Goal: Transaction & Acquisition: Obtain resource

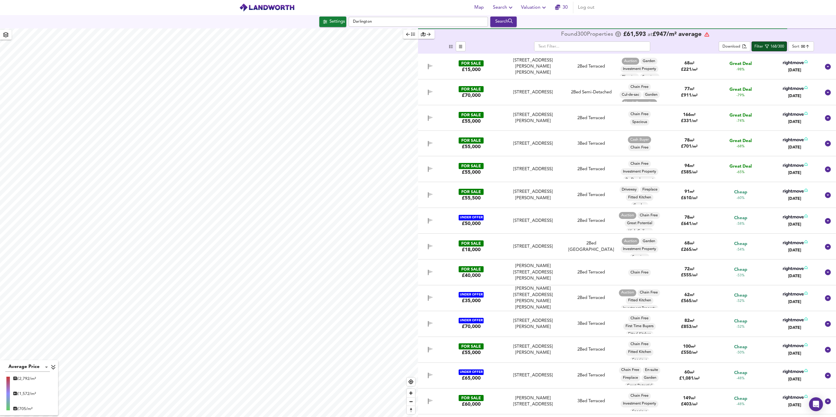
click at [764, 47] on icon "button" at bounding box center [766, 46] width 4 height 4
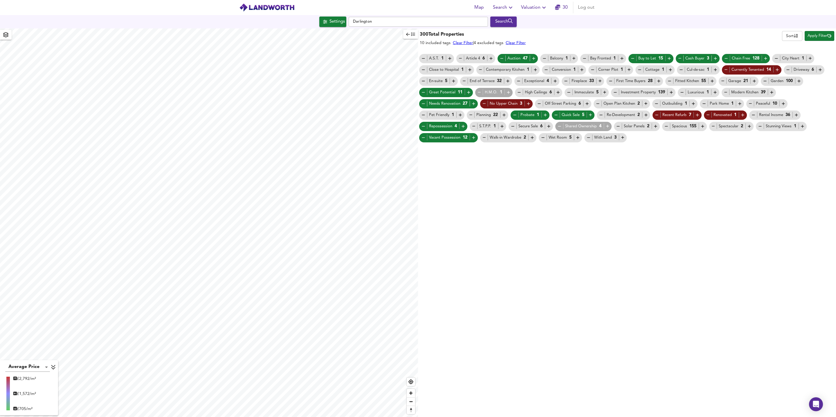
click at [408, 35] on icon "button" at bounding box center [408, 34] width 4 height 4
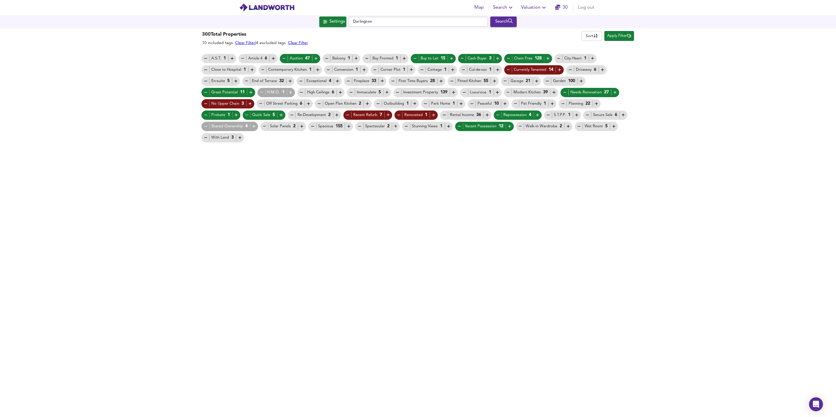
click at [617, 37] on span "Apply Filter" at bounding box center [619, 36] width 24 height 7
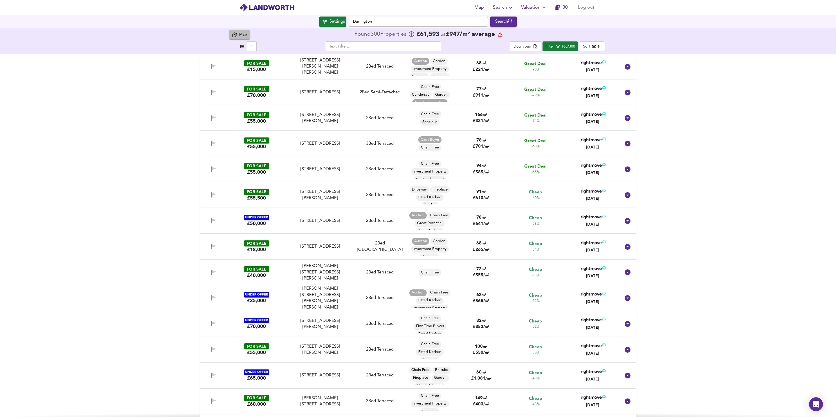
click at [240, 37] on div "Map" at bounding box center [243, 35] width 8 height 7
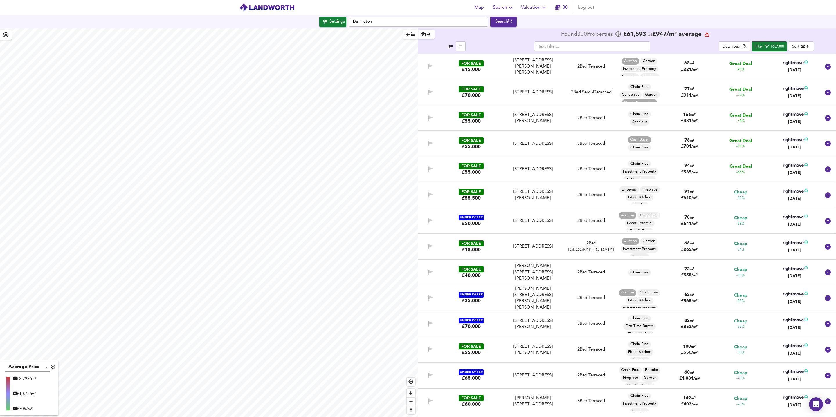
click at [275, 8] on img at bounding box center [266, 7] width 55 height 9
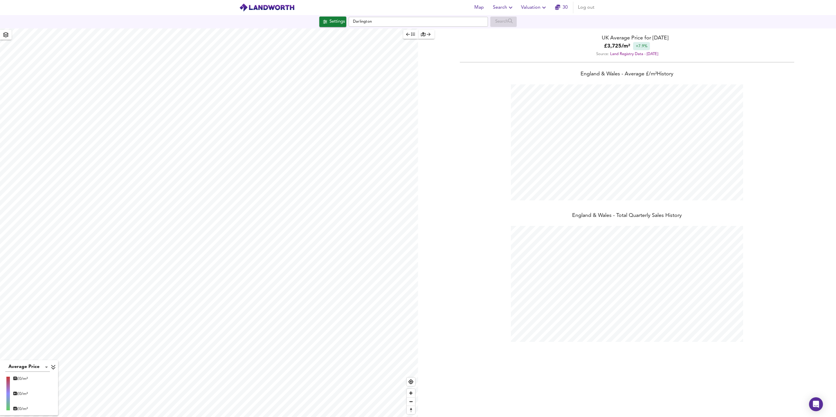
scroll to position [417, 836]
click at [480, 7] on span "Map" at bounding box center [479, 7] width 14 height 8
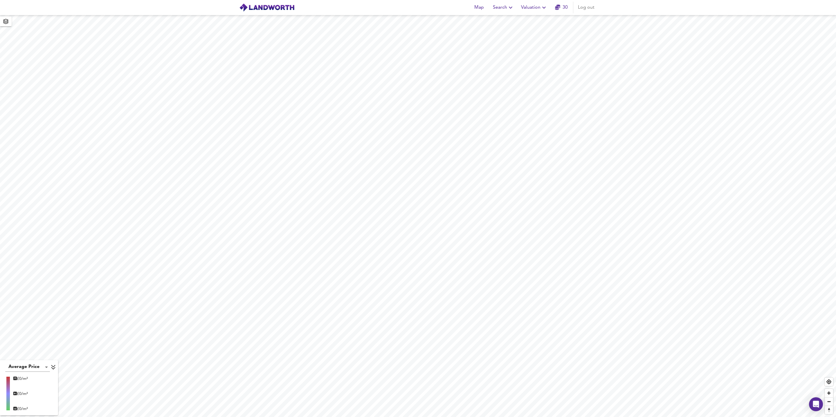
click at [504, 7] on span "Search" at bounding box center [503, 7] width 21 height 8
click at [504, 21] on li "New Search" at bounding box center [503, 21] width 57 height 10
click at [411, 23] on input "text" at bounding box center [417, 22] width 139 height 10
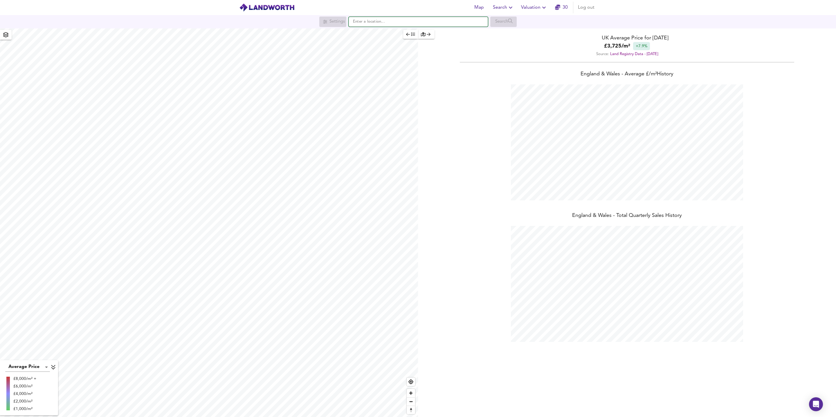
scroll to position [417, 836]
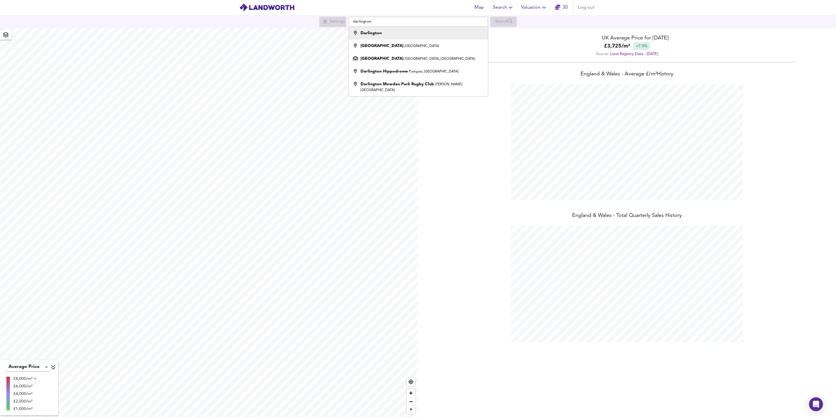
click at [390, 32] on div "Darlington" at bounding box center [416, 33] width 133 height 6
type input "Darlington"
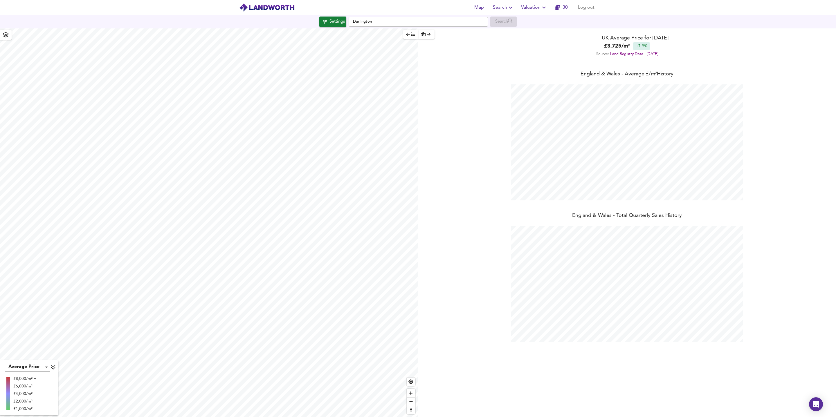
checkbox input "false"
checkbox input "true"
click at [218, 252] on span "Search Settings" at bounding box center [209, 252] width 39 height 8
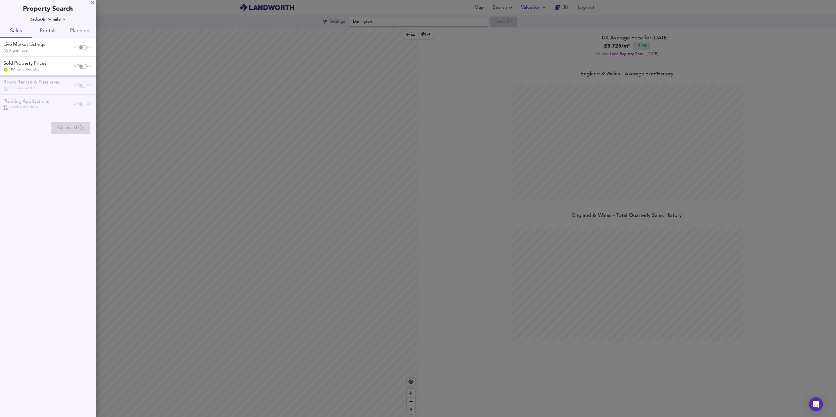
click at [79, 46] on input "checkbox" at bounding box center [81, 47] width 14 height 5
checkbox input "true"
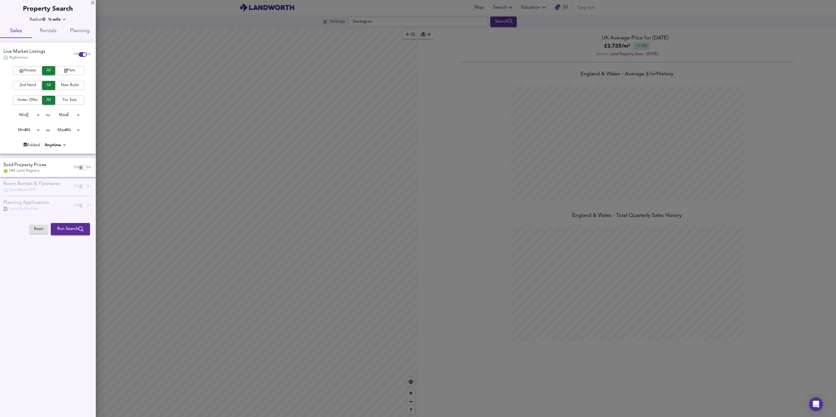
click at [34, 71] on span "Houses" at bounding box center [27, 70] width 23 height 7
click at [63, 102] on span "For Sale" at bounding box center [69, 100] width 23 height 7
click at [78, 116] on body "Map Search Valuation 30 Log out Settings Darlington Search Average Price landwo…" at bounding box center [418, 208] width 836 height 417
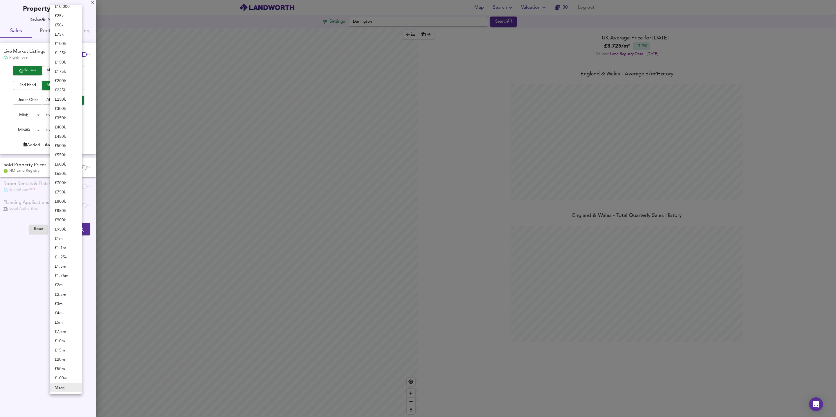
scroll to position [0, 0]
click at [67, 51] on li "£ 75k" at bounding box center [66, 48] width 32 height 9
type input "75000"
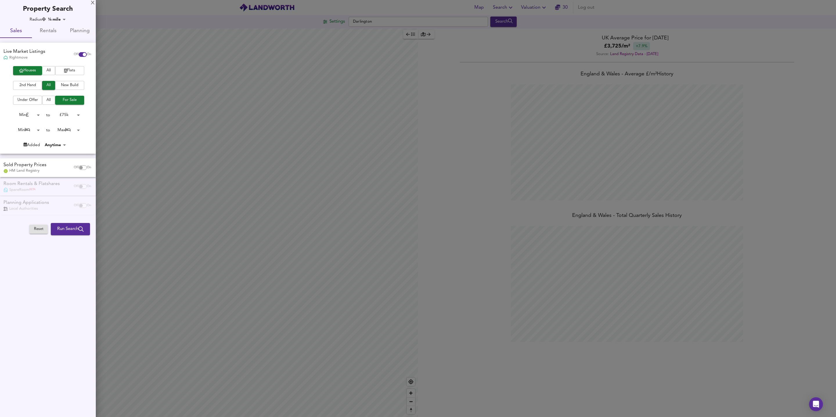
click at [36, 116] on body "Map Search Valuation 30 Log out Settings Darlington Search Average Price landwo…" at bounding box center [418, 208] width 836 height 417
click at [30, 124] on li "£ 10,000" at bounding box center [26, 124] width 32 height 9
type input "10000"
click at [79, 132] on body "Map Search Valuation 30 Log out Settings Darlington Search Average Price landwo…" at bounding box center [418, 208] width 836 height 417
click at [67, 55] on li "3 Bed" at bounding box center [66, 56] width 32 height 9
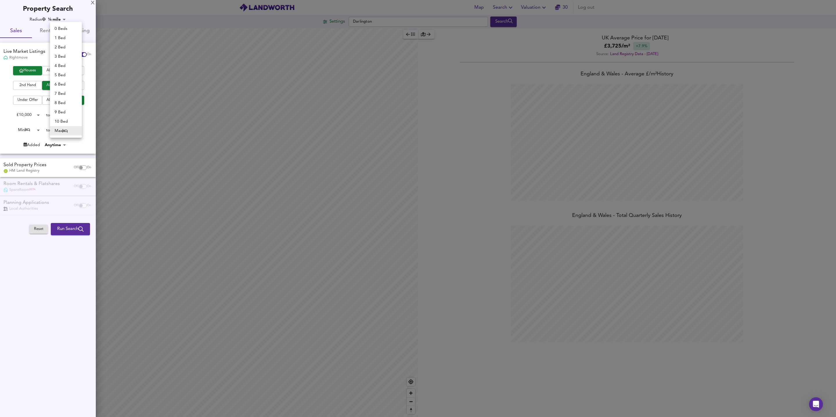
type input "3"
click at [38, 131] on body "Map Search Valuation 30 Log out Settings Darlington Search Average Price landwo…" at bounding box center [418, 208] width 836 height 417
click at [30, 138] on li "1 Bed" at bounding box center [26, 139] width 32 height 9
type input "1"
click at [75, 229] on span "Run Search" at bounding box center [70, 229] width 26 height 8
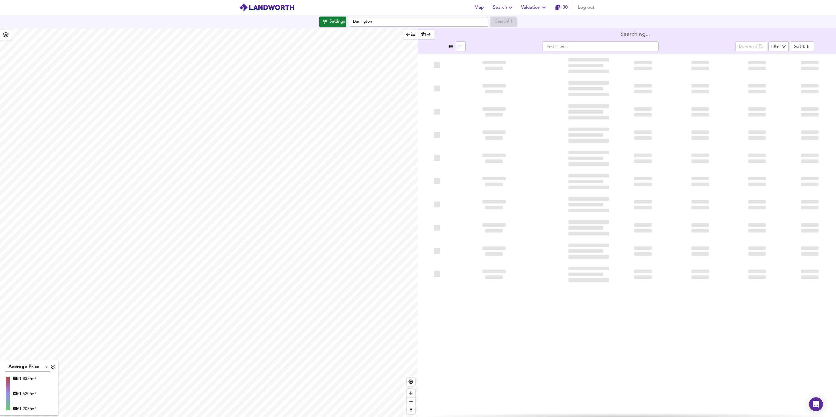
type input "bestdeal"
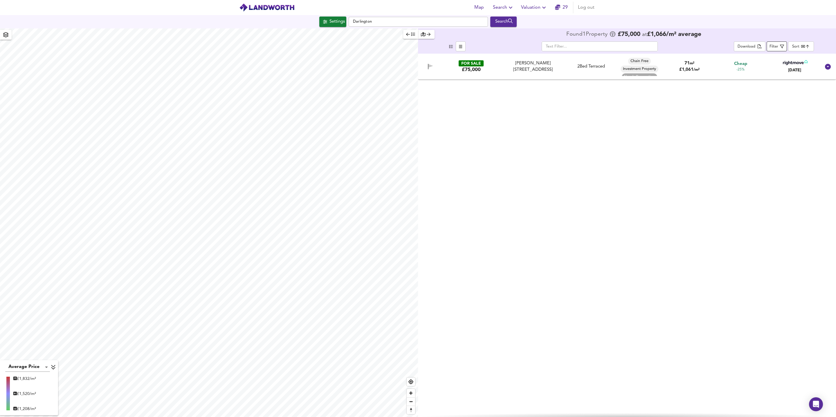
click at [779, 48] on span "Filter" at bounding box center [776, 46] width 15 height 7
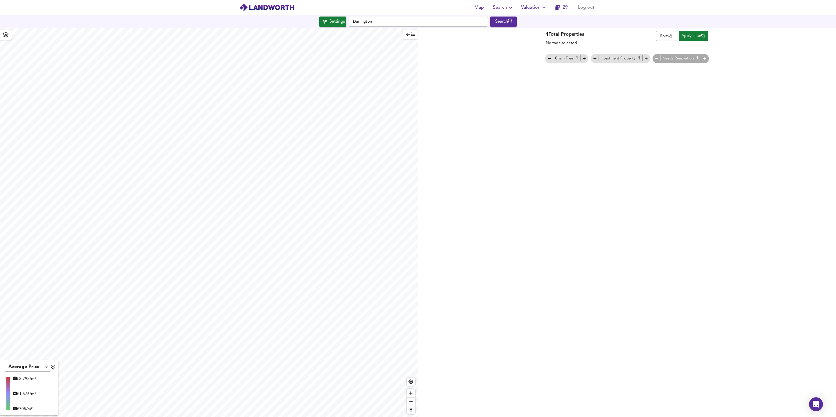
click at [427, 267] on div "Average Price landworth £ 2,792/m² £ 1,576/m² £ 705/m² 1 Total Properties No ta…" at bounding box center [418, 222] width 836 height 389
type input "20016"
click at [690, 36] on span "Apply Filter" at bounding box center [693, 36] width 24 height 7
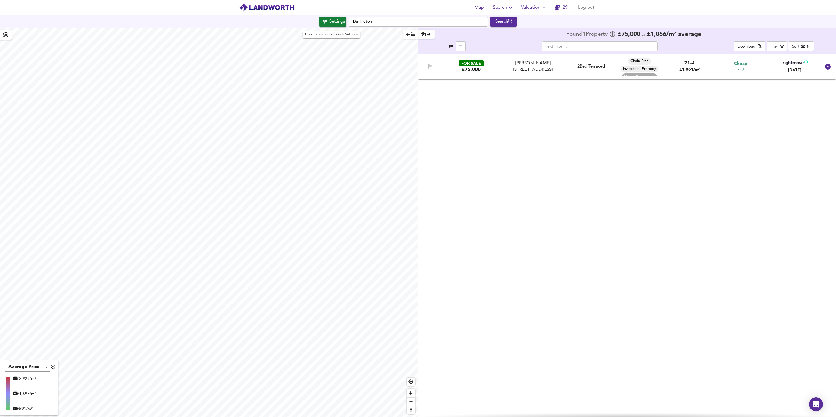
click at [332, 22] on div "Settings" at bounding box center [336, 22] width 15 height 8
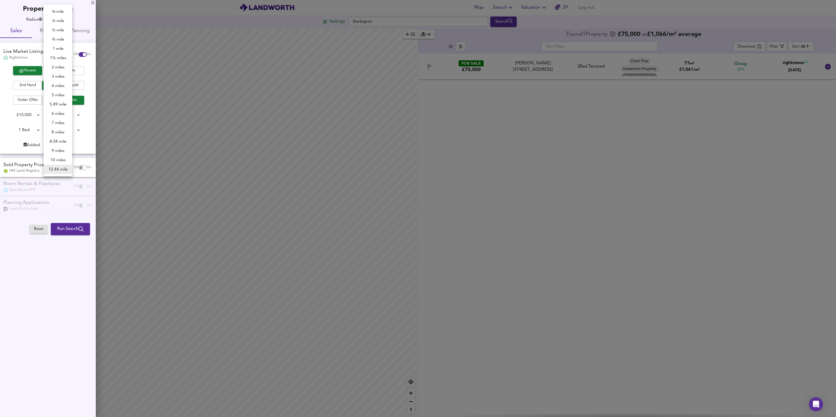
click at [66, 19] on body "Map Search Valuation 29 Log out Settings Darlington Search Average Price landwo…" at bounding box center [418, 208] width 836 height 417
click at [59, 167] on li "12.44 mile" at bounding box center [58, 169] width 29 height 9
click at [67, 230] on span "Run Search" at bounding box center [70, 229] width 26 height 8
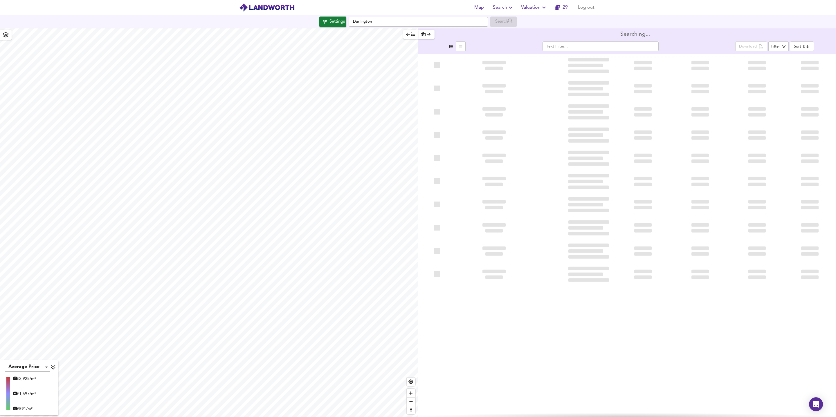
type input "bestdeal"
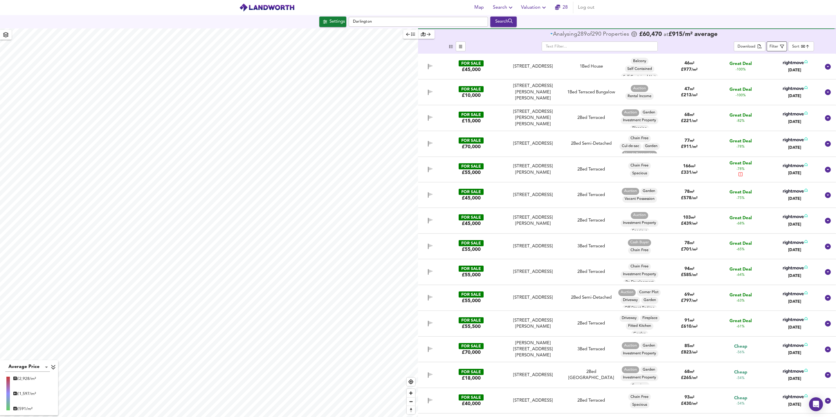
click at [774, 49] on div "Filter" at bounding box center [773, 47] width 9 height 7
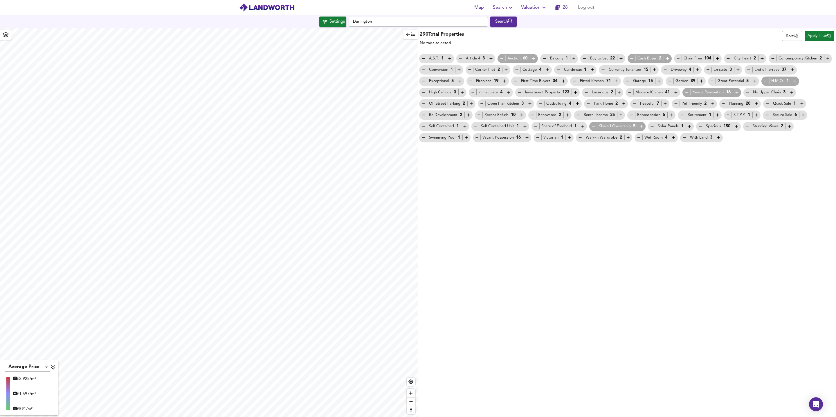
click at [534, 58] on icon "button" at bounding box center [533, 58] width 3 height 3
click at [622, 57] on icon "button" at bounding box center [620, 58] width 3 height 3
click at [668, 57] on icon "button" at bounding box center [667, 58] width 5 height 5
click at [719, 58] on icon "button" at bounding box center [717, 58] width 3 height 3
click at [605, 71] on icon "button" at bounding box center [602, 69] width 5 height 5
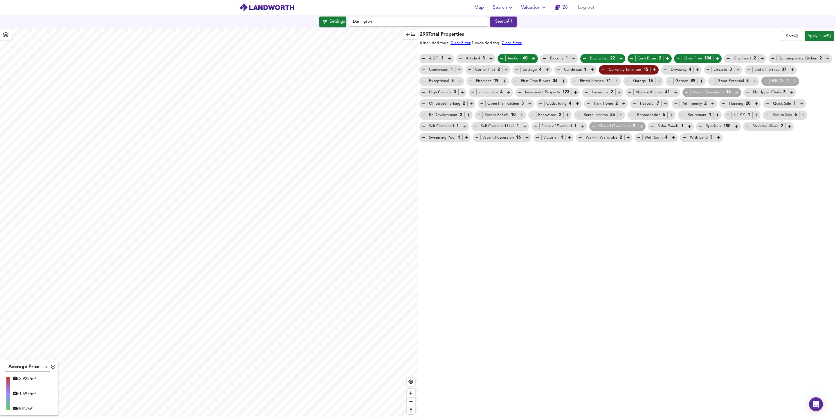
click at [756, 81] on icon "button" at bounding box center [754, 81] width 3 height 3
click at [739, 93] on icon "button" at bounding box center [736, 92] width 5 height 5
click at [799, 106] on icon "button" at bounding box center [801, 103] width 5 height 5
click at [529, 139] on icon "button" at bounding box center [526, 137] width 5 height 5
click at [813, 38] on span "Apply Filter" at bounding box center [819, 36] width 24 height 7
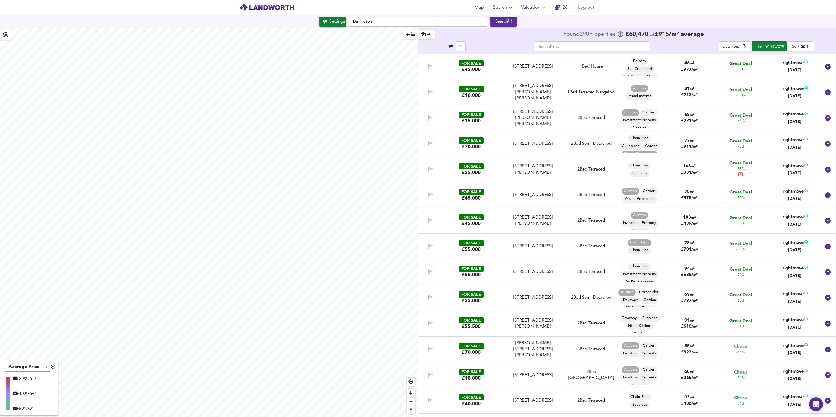
click at [587, 111] on div "FOR SALE £15,000 [STREET_ADDRESS][PERSON_NAME][PERSON_NAME] [STREET_ADDRESS][PE…" at bounding box center [620, 118] width 402 height 19
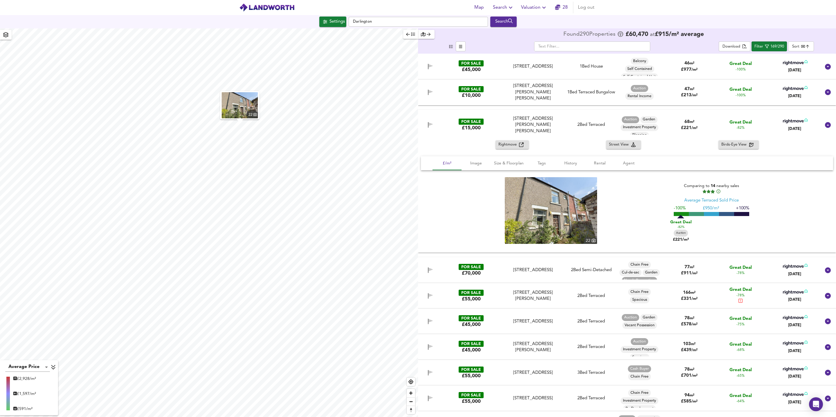
click at [505, 147] on span "Rightmove" at bounding box center [508, 145] width 21 height 7
click at [571, 137] on div "FOR SALE £15,000 [STREET_ADDRESS][PERSON_NAME][PERSON_NAME] [STREET_ADDRESS][PE…" at bounding box center [627, 125] width 418 height 30
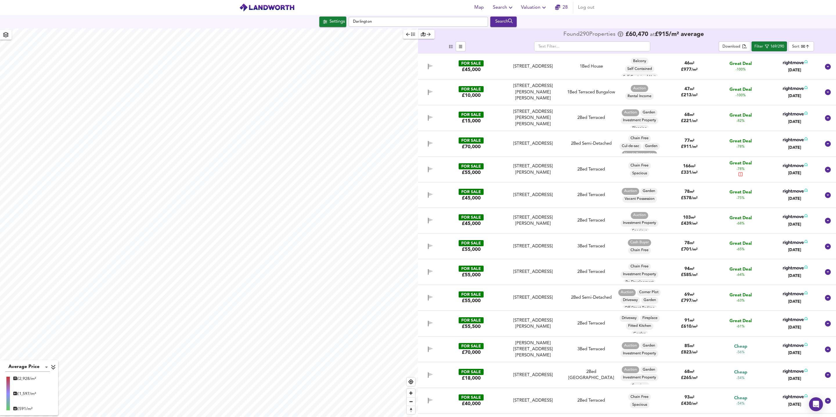
click at [493, 145] on div "FOR SALE £70,000" at bounding box center [470, 144] width 59 height 12
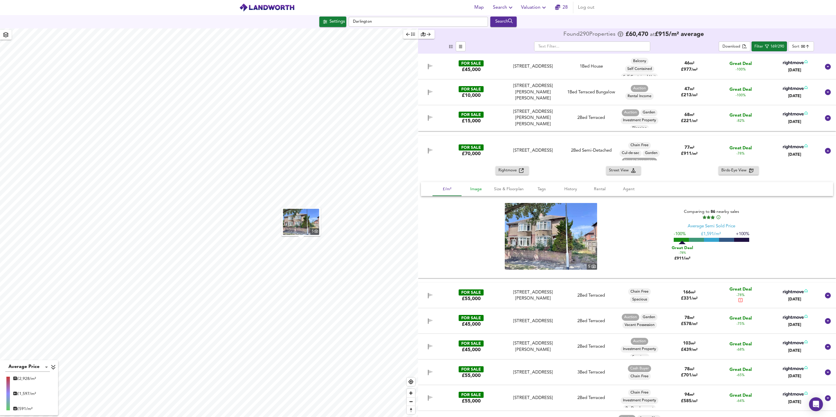
click at [476, 191] on span "Image" at bounding box center [476, 189] width 22 height 7
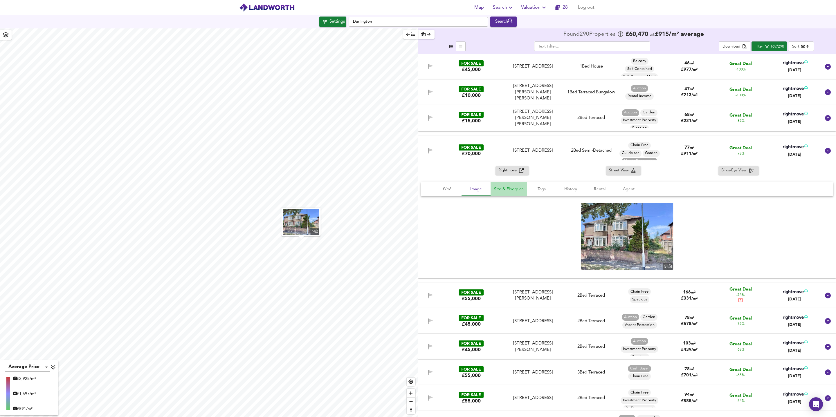
click at [507, 191] on span "Size & Floorplan" at bounding box center [509, 189] width 30 height 7
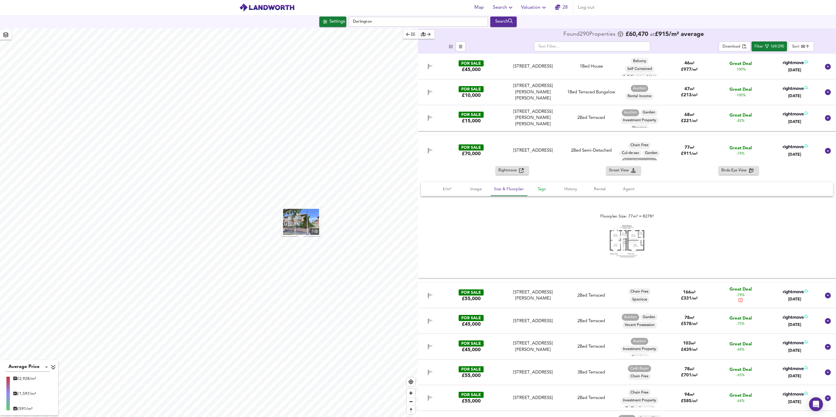
click at [543, 192] on span "Tags" at bounding box center [541, 189] width 22 height 7
click at [570, 191] on span "History" at bounding box center [570, 189] width 22 height 7
click at [598, 190] on span "Rental" at bounding box center [599, 189] width 22 height 7
click at [628, 192] on span "Agent" at bounding box center [628, 189] width 22 height 7
click at [445, 187] on span "£/m²" at bounding box center [447, 189] width 22 height 7
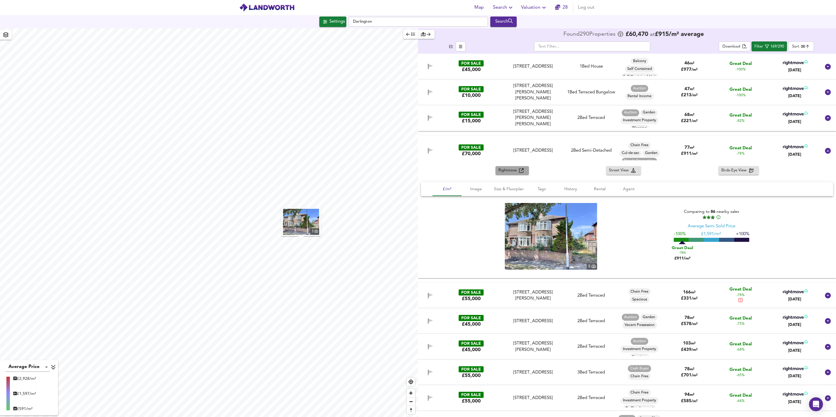
click at [503, 168] on span "Rightmove" at bounding box center [508, 170] width 21 height 7
click at [561, 167] on div "Rightmove Street View Birds-Eye View" at bounding box center [627, 170] width 418 height 9
click at [450, 191] on span "£/m²" at bounding box center [447, 189] width 22 height 7
click at [576, 167] on div "Rightmove Street View Birds-Eye View" at bounding box center [627, 170] width 418 height 9
click at [826, 152] on icon at bounding box center [827, 151] width 6 height 6
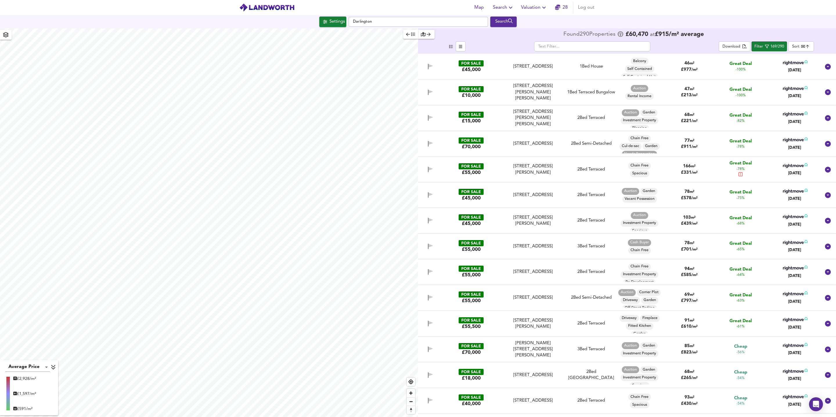
click at [270, 8] on img at bounding box center [266, 7] width 55 height 9
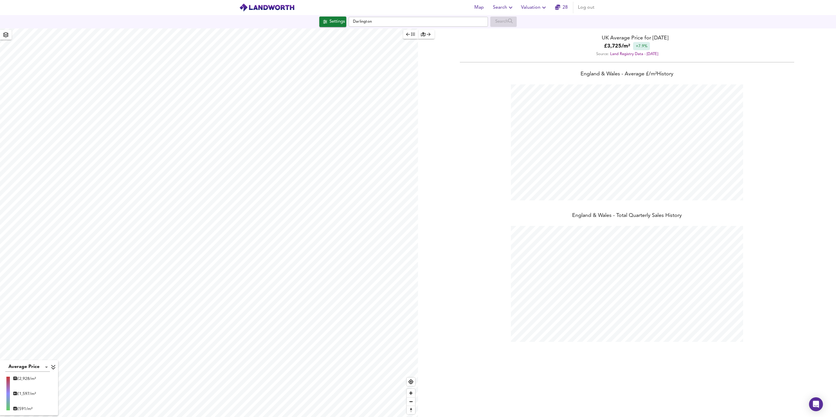
scroll to position [417, 836]
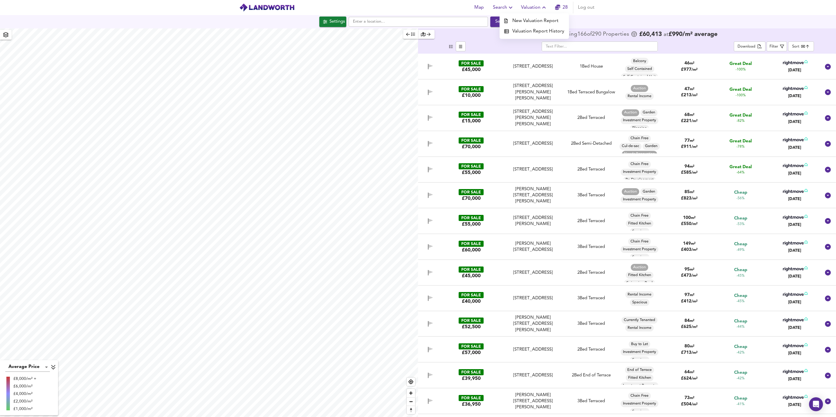
click at [536, 20] on li "New Valuation Report" at bounding box center [533, 21] width 69 height 10
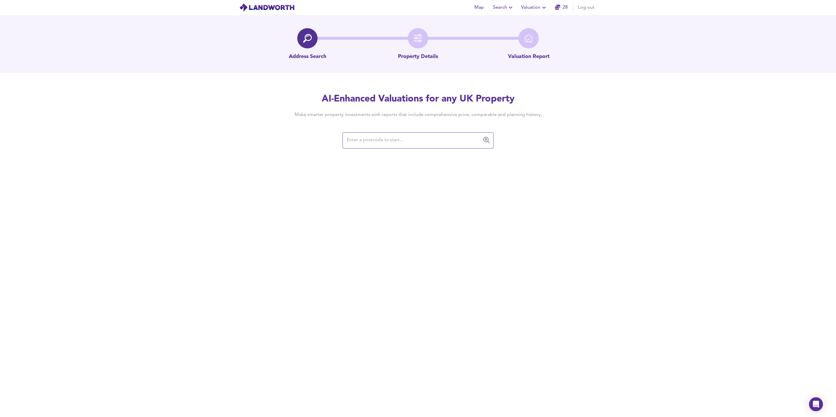
click at [413, 142] on input "text" at bounding box center [413, 140] width 137 height 11
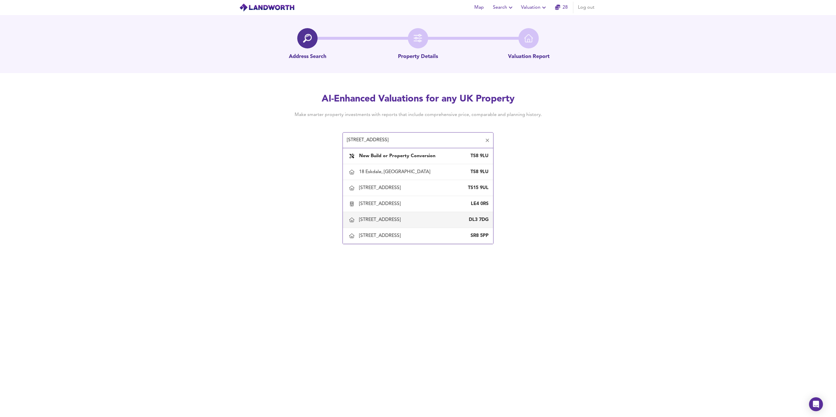
click at [424, 220] on div "18 Eskdale Street, Darlington DL3 7DG" at bounding box center [423, 220] width 129 height 6
type input "18 Eskdale Street, Darlington"
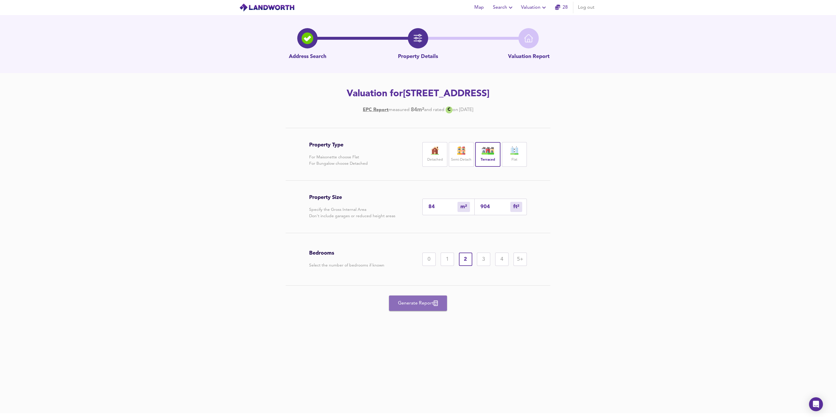
click at [407, 307] on button "Generate Report" at bounding box center [418, 303] width 58 height 15
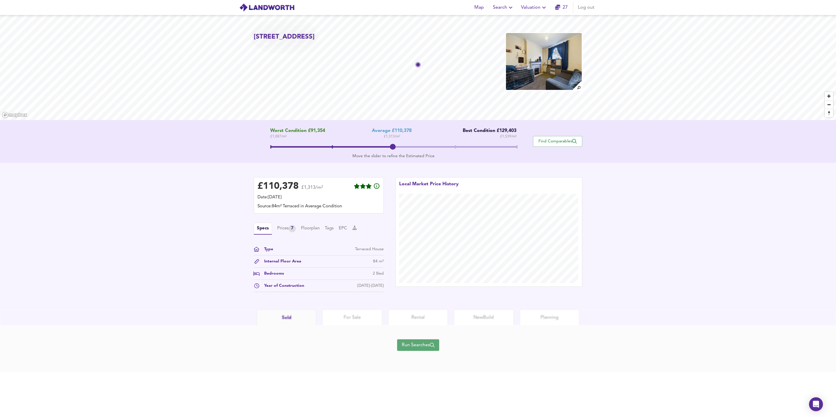
click at [418, 347] on span "Run Searches" at bounding box center [418, 345] width 33 height 8
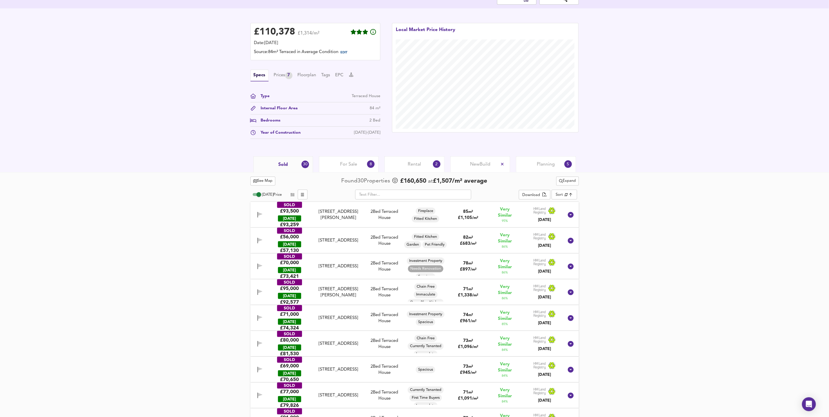
scroll to position [129, 0]
click at [286, 76] on div "Prices 7" at bounding box center [283, 76] width 19 height 7
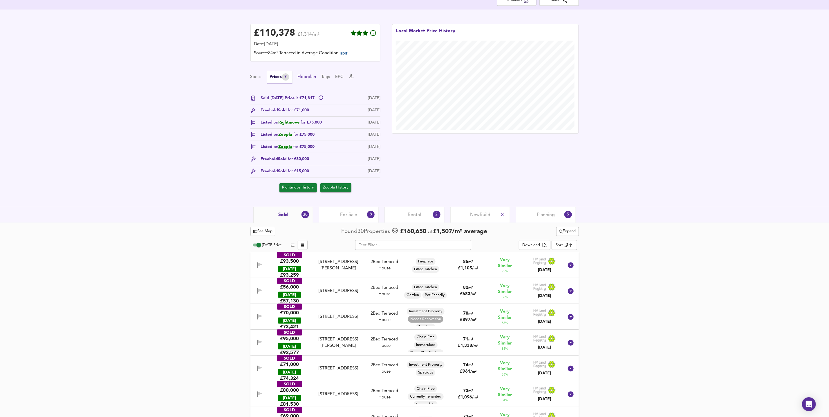
click at [311, 76] on button "Floorplan" at bounding box center [307, 77] width 19 height 6
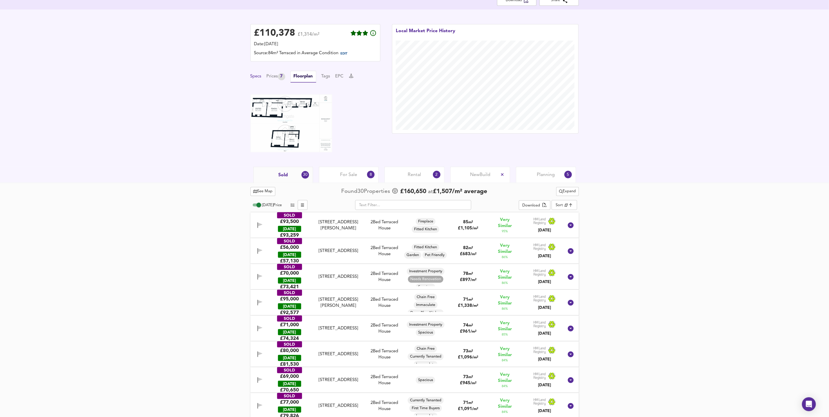
click at [259, 76] on button "Specs" at bounding box center [255, 76] width 11 height 6
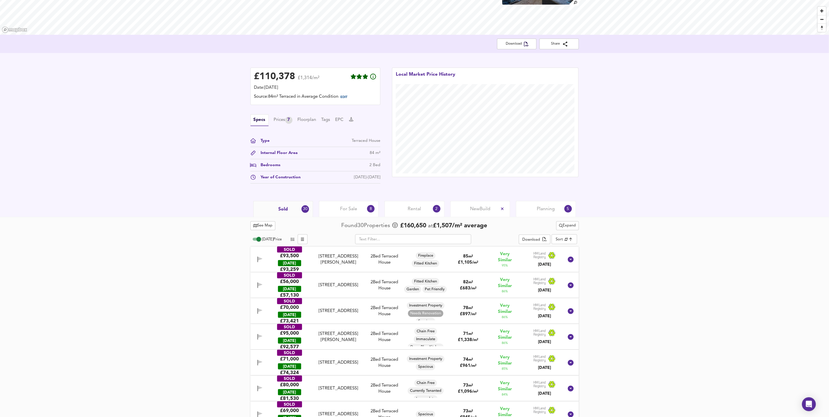
scroll to position [84, 0]
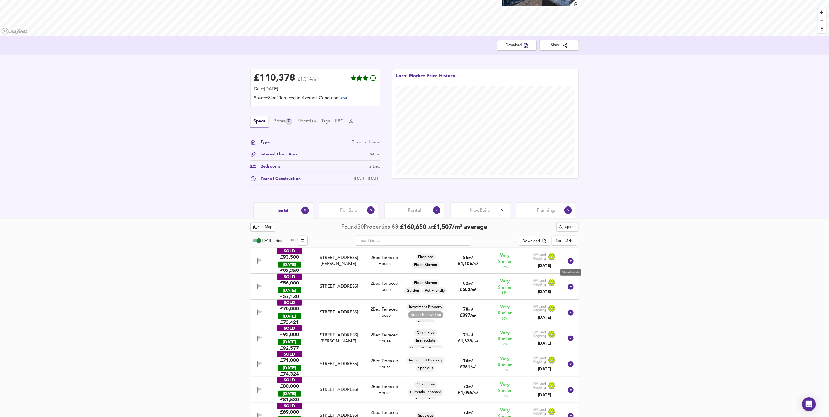
click at [570, 264] on icon at bounding box center [571, 261] width 6 height 6
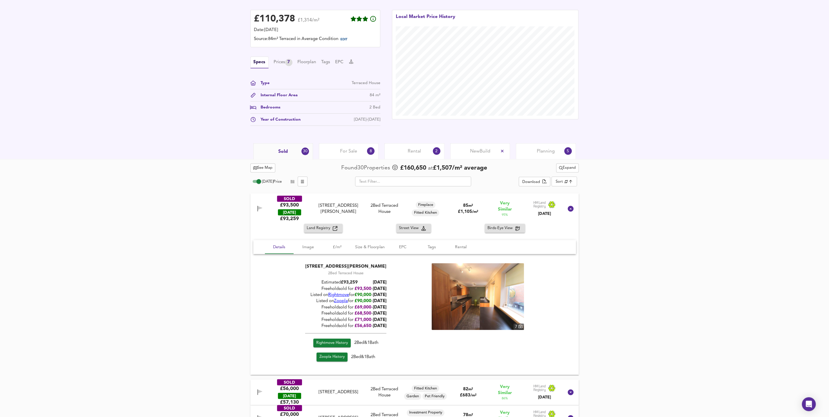
scroll to position [148, 0]
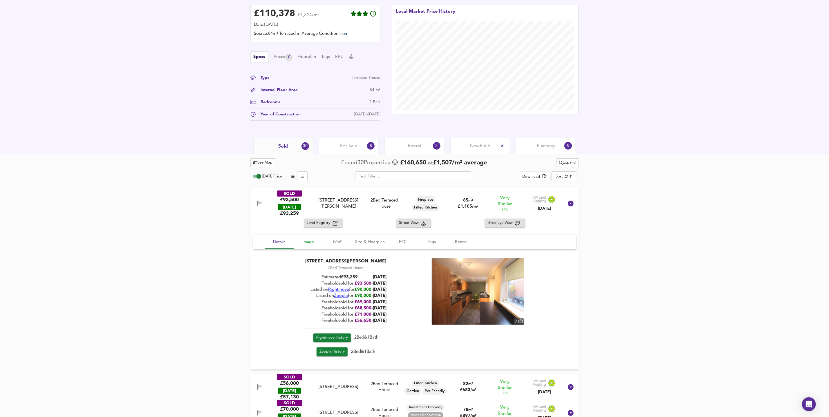
click at [311, 245] on span "Image" at bounding box center [308, 241] width 22 height 7
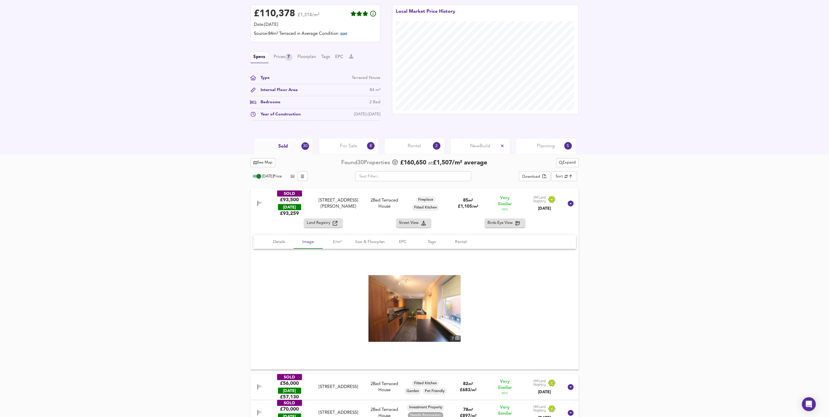
click at [429, 312] on img at bounding box center [414, 308] width 92 height 67
click at [307, 244] on span "Image" at bounding box center [308, 241] width 22 height 7
click at [571, 204] on icon at bounding box center [571, 204] width 6 height 6
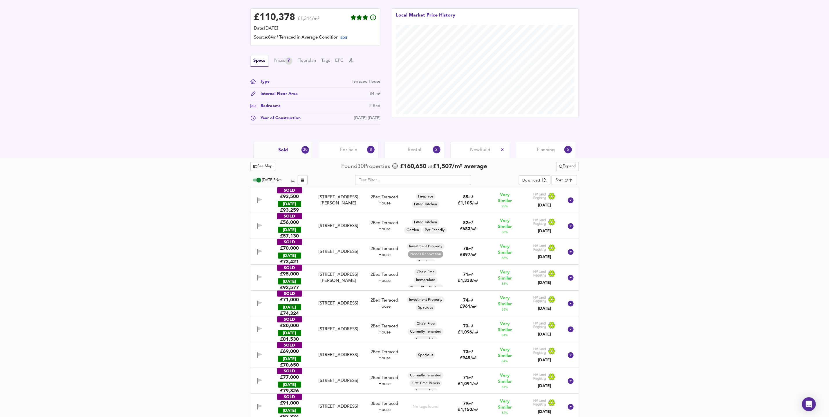
scroll to position [143, 0]
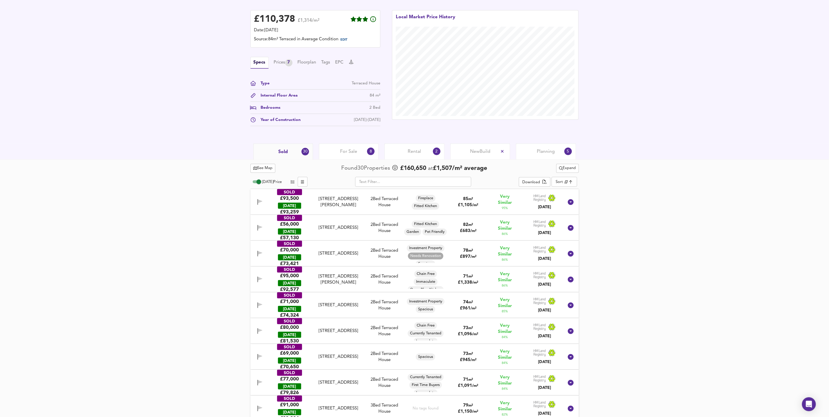
click at [406, 151] on div "Rental 2" at bounding box center [414, 152] width 60 height 16
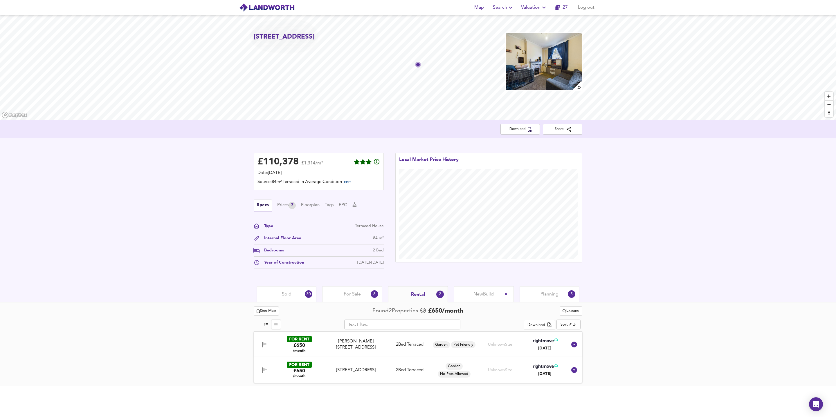
click at [296, 294] on div "Sold 30" at bounding box center [286, 294] width 60 height 16
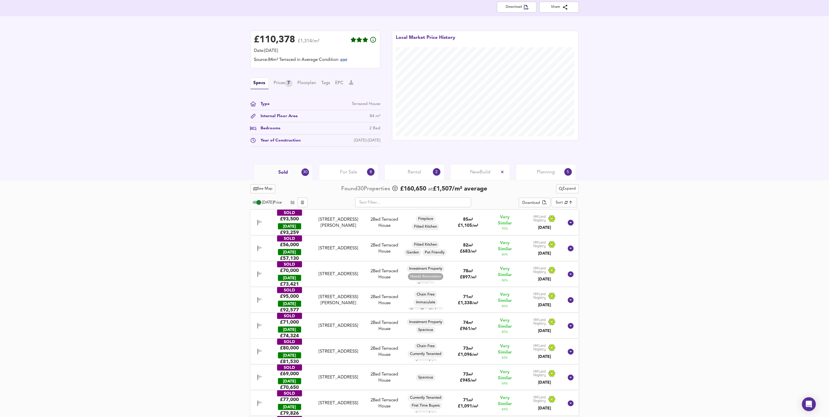
scroll to position [122, 0]
click at [527, 9] on icon "button" at bounding box center [526, 7] width 5 height 5
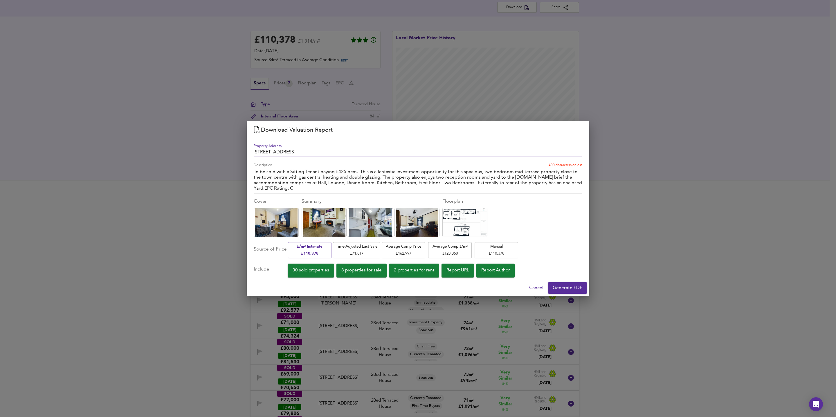
click at [573, 290] on span "Generate PDF" at bounding box center [567, 288] width 30 height 8
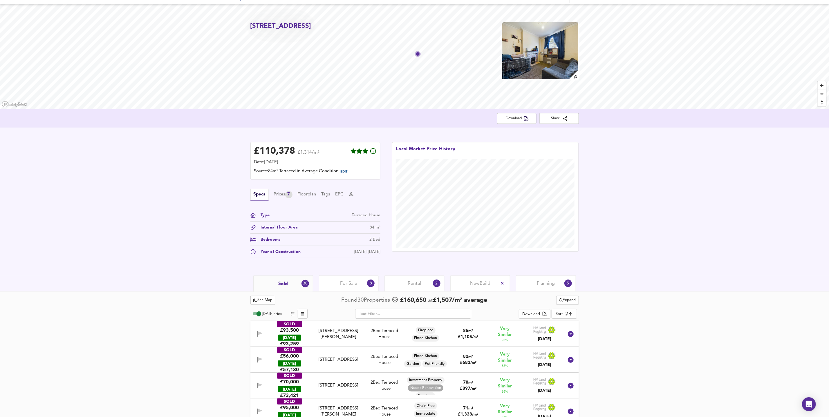
scroll to position [0, 0]
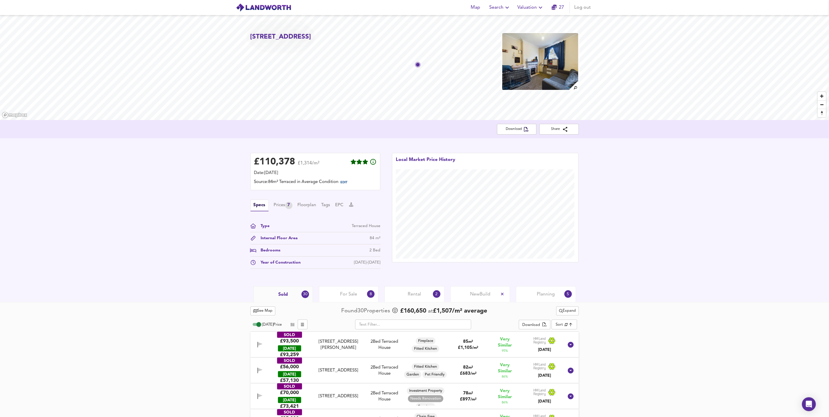
click at [630, 155] on div "£ 110,378 £1,314/m² Date: 15 September 2025 Source: 84m² Terraced in Average Co…" at bounding box center [414, 212] width 829 height 148
click at [563, 8] on link "27" at bounding box center [558, 7] width 13 height 8
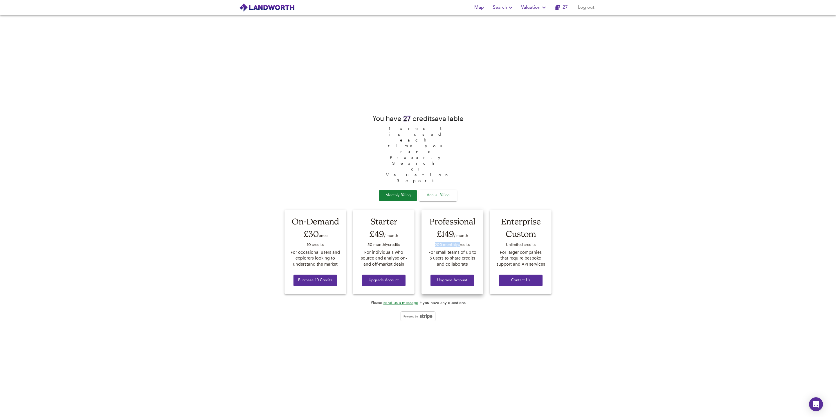
drag, startPoint x: 433, startPoint y: 222, endPoint x: 463, endPoint y: 222, distance: 30.5
click at [463, 241] on div "200 monthly credit s" at bounding box center [452, 245] width 50 height 9
click at [569, 188] on div "You have 27 credit s available 1 credit is used each time you run a Property Se…" at bounding box center [418, 216] width 836 height 402
